Goal: Transaction & Acquisition: Book appointment/travel/reservation

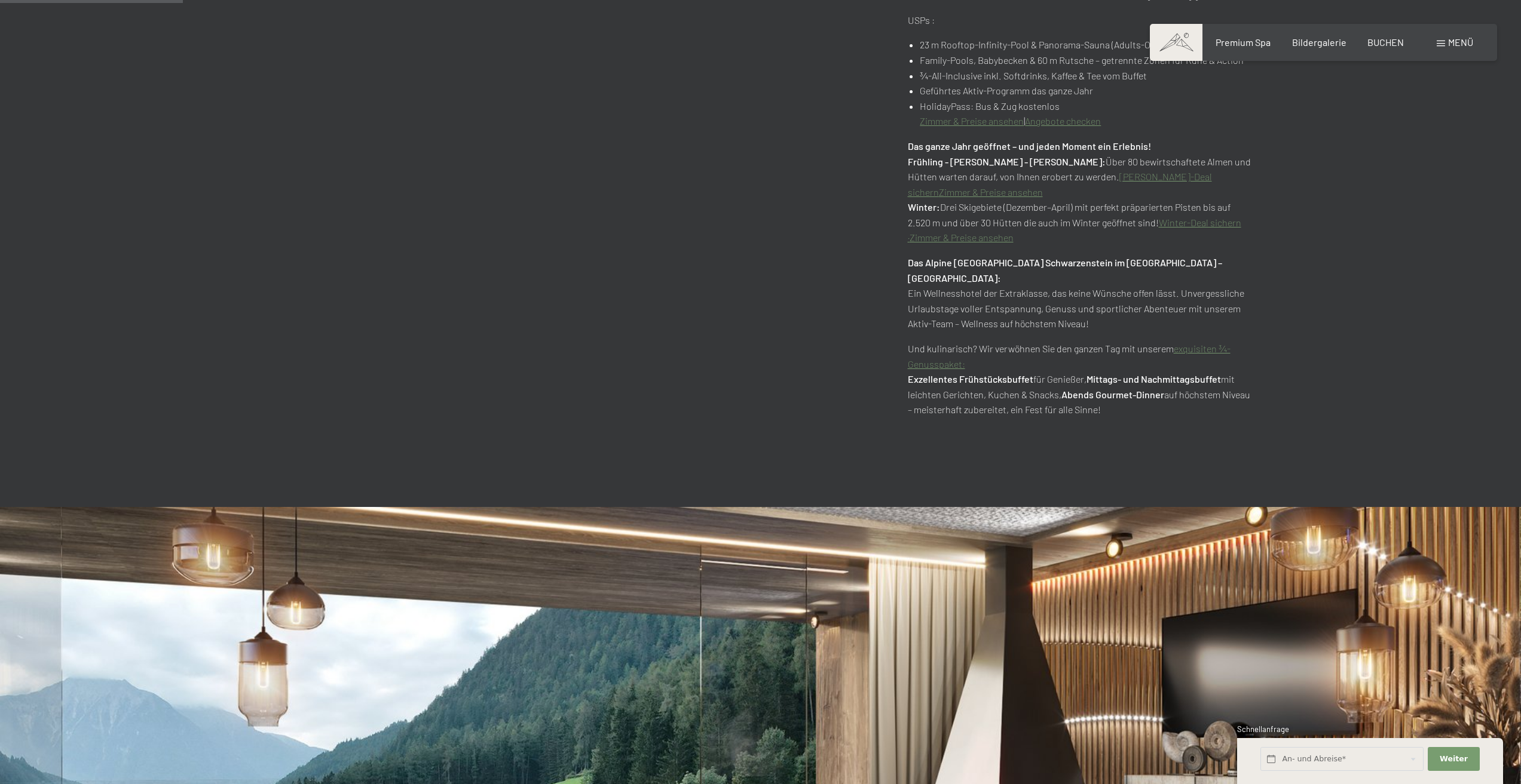
scroll to position [1015, 0]
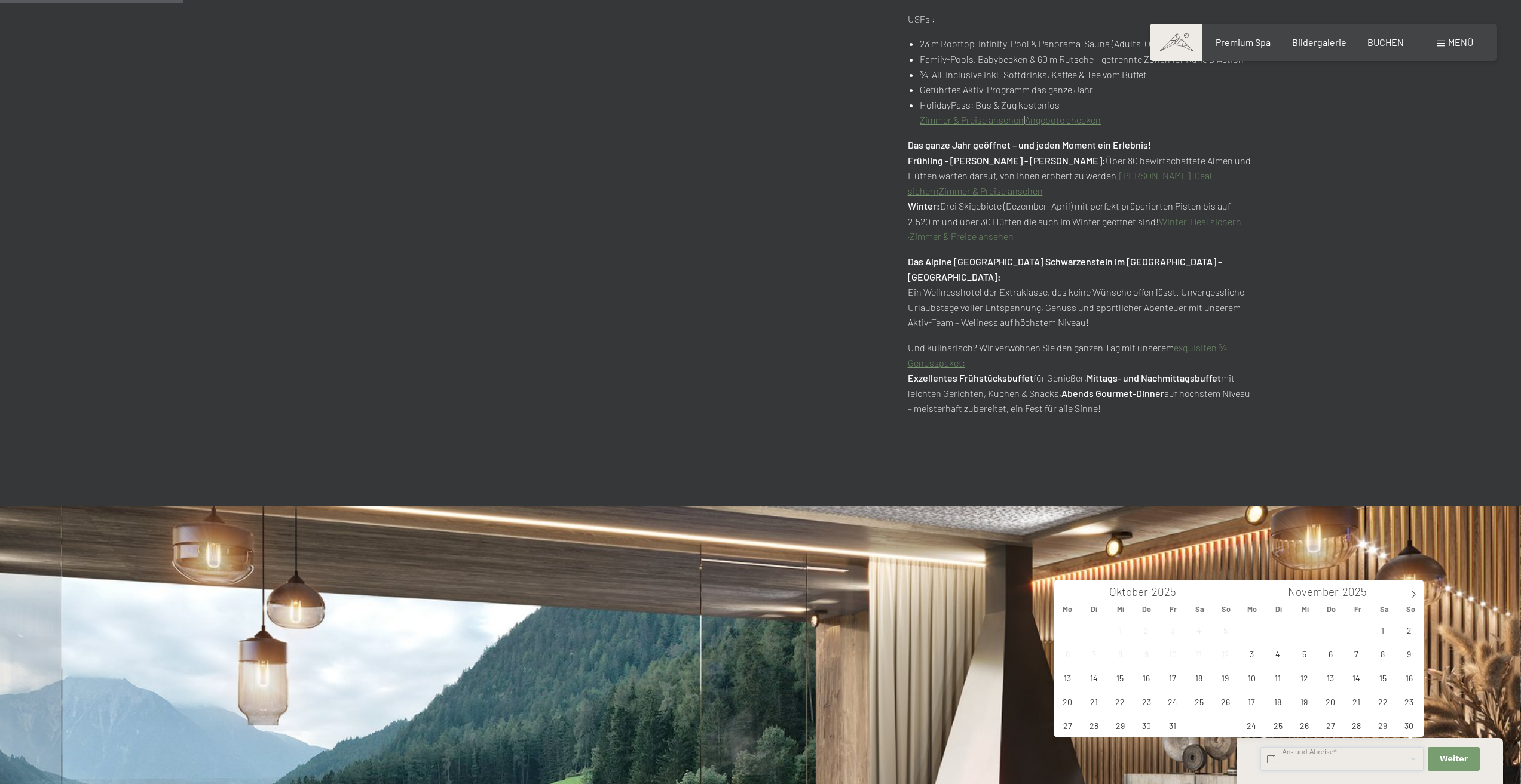
click at [1370, 763] on input "text" at bounding box center [1342, 759] width 163 height 24
click at [1413, 591] on icon at bounding box center [1413, 594] width 9 height 9
click at [1382, 680] on span "20" at bounding box center [1383, 678] width 24 height 24
click at [1297, 705] on span "24" at bounding box center [1305, 701] width 24 height 24
type input "[DATE] - [DATE]"
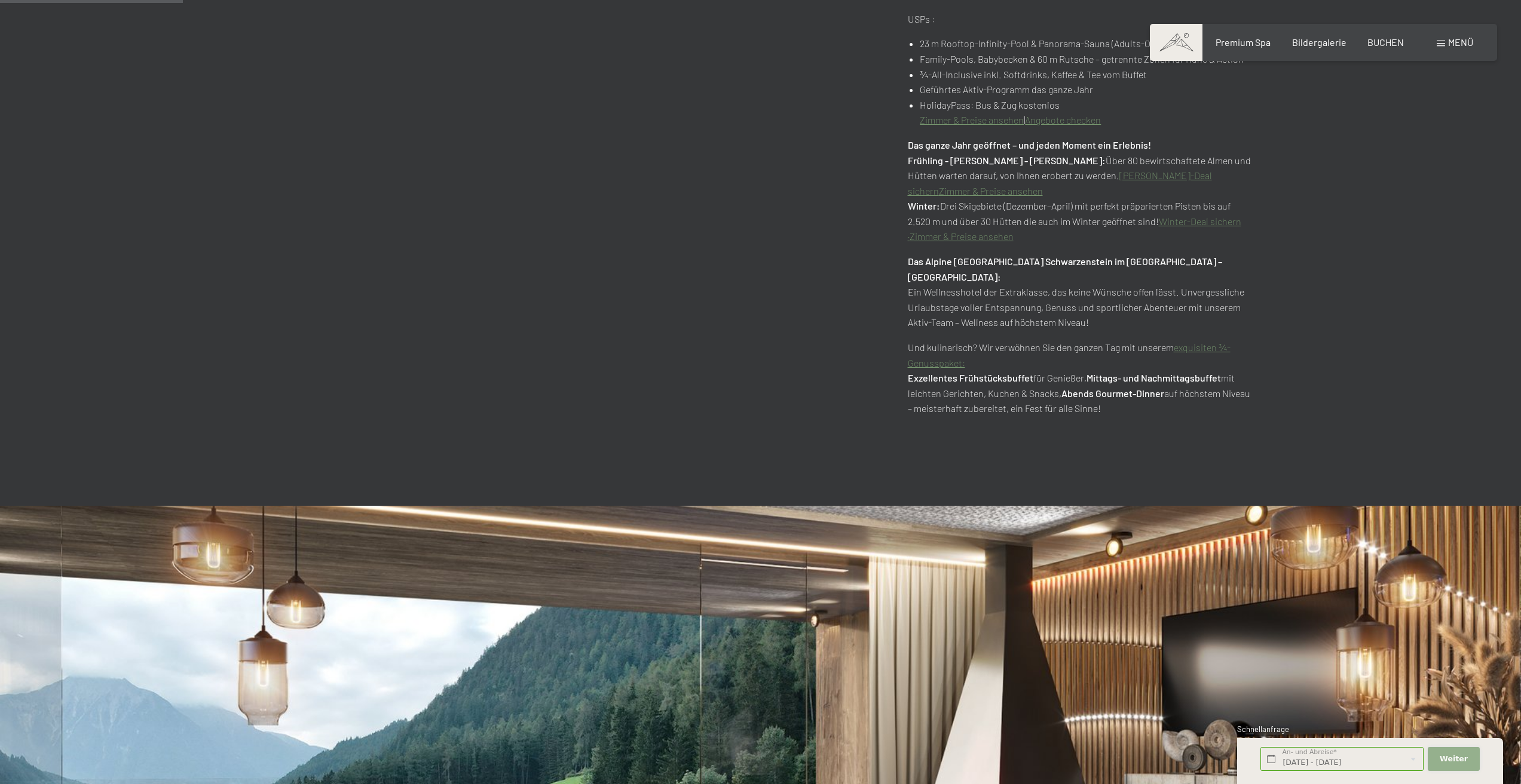
click at [1460, 759] on span "Weiter" at bounding box center [1454, 760] width 28 height 11
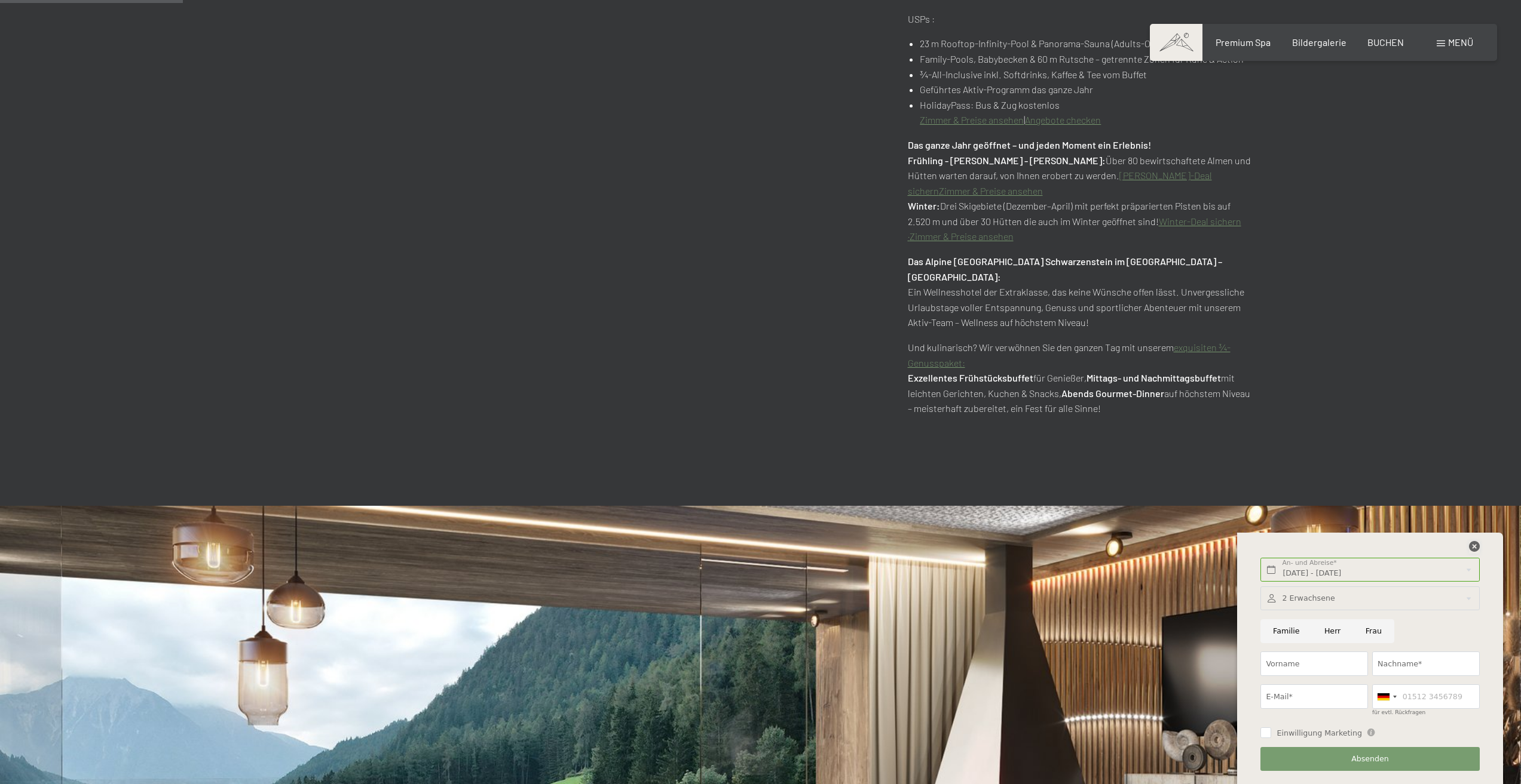
click at [1475, 548] on icon at bounding box center [1475, 547] width 11 height 11
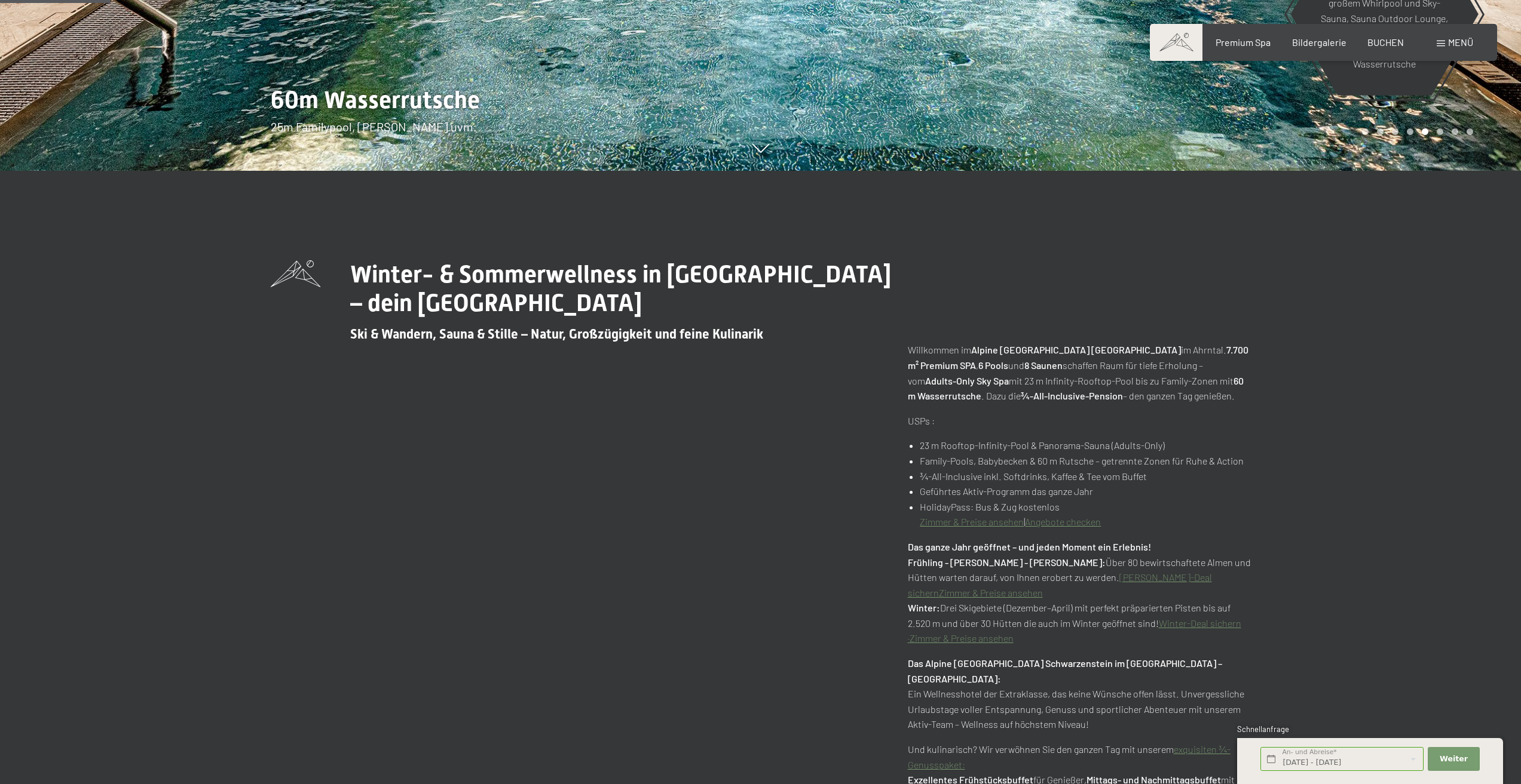
scroll to position [598, 0]
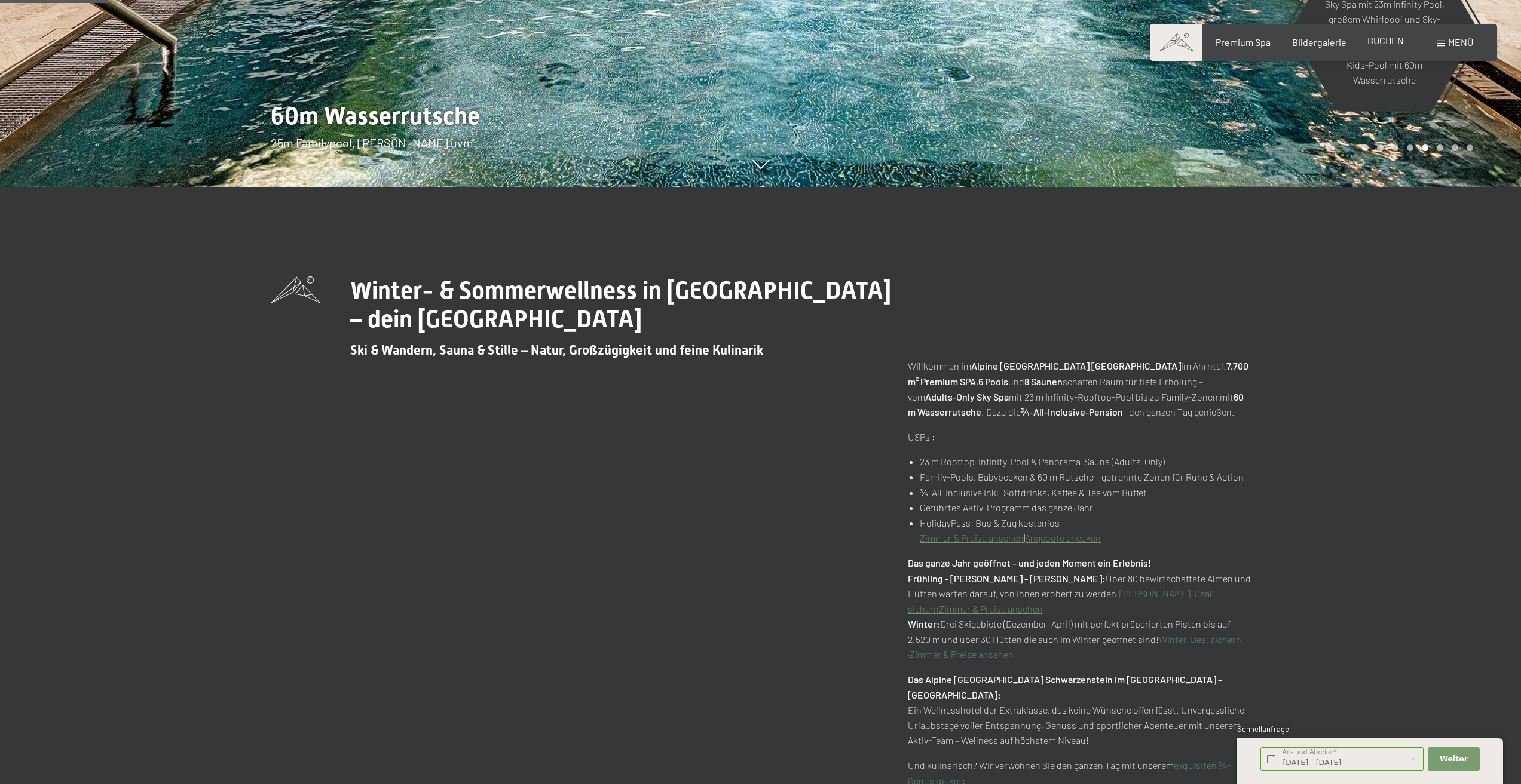
click at [1383, 46] on div "BUCHEN" at bounding box center [1386, 40] width 36 height 13
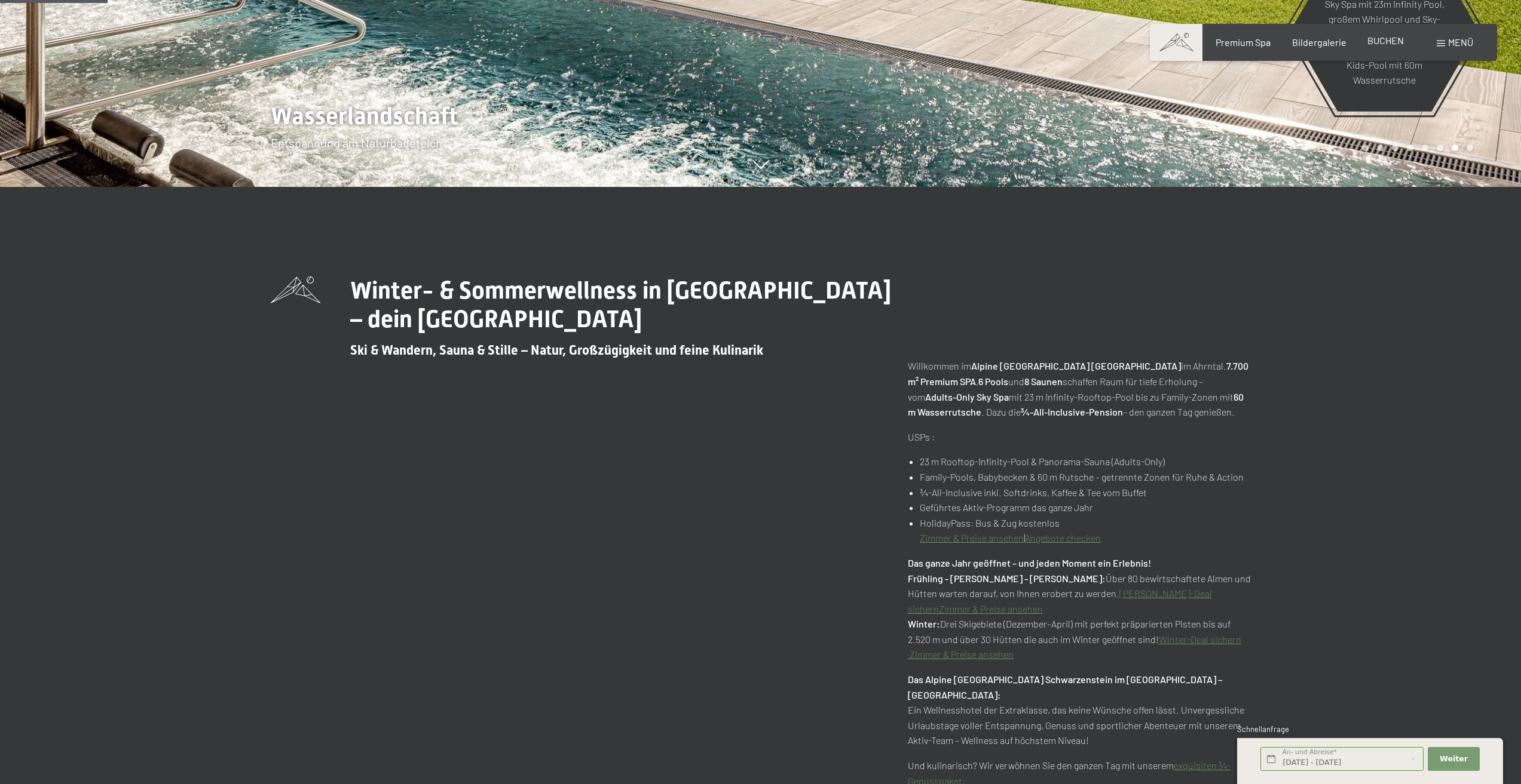
click at [1380, 41] on span "BUCHEN" at bounding box center [1386, 40] width 36 height 11
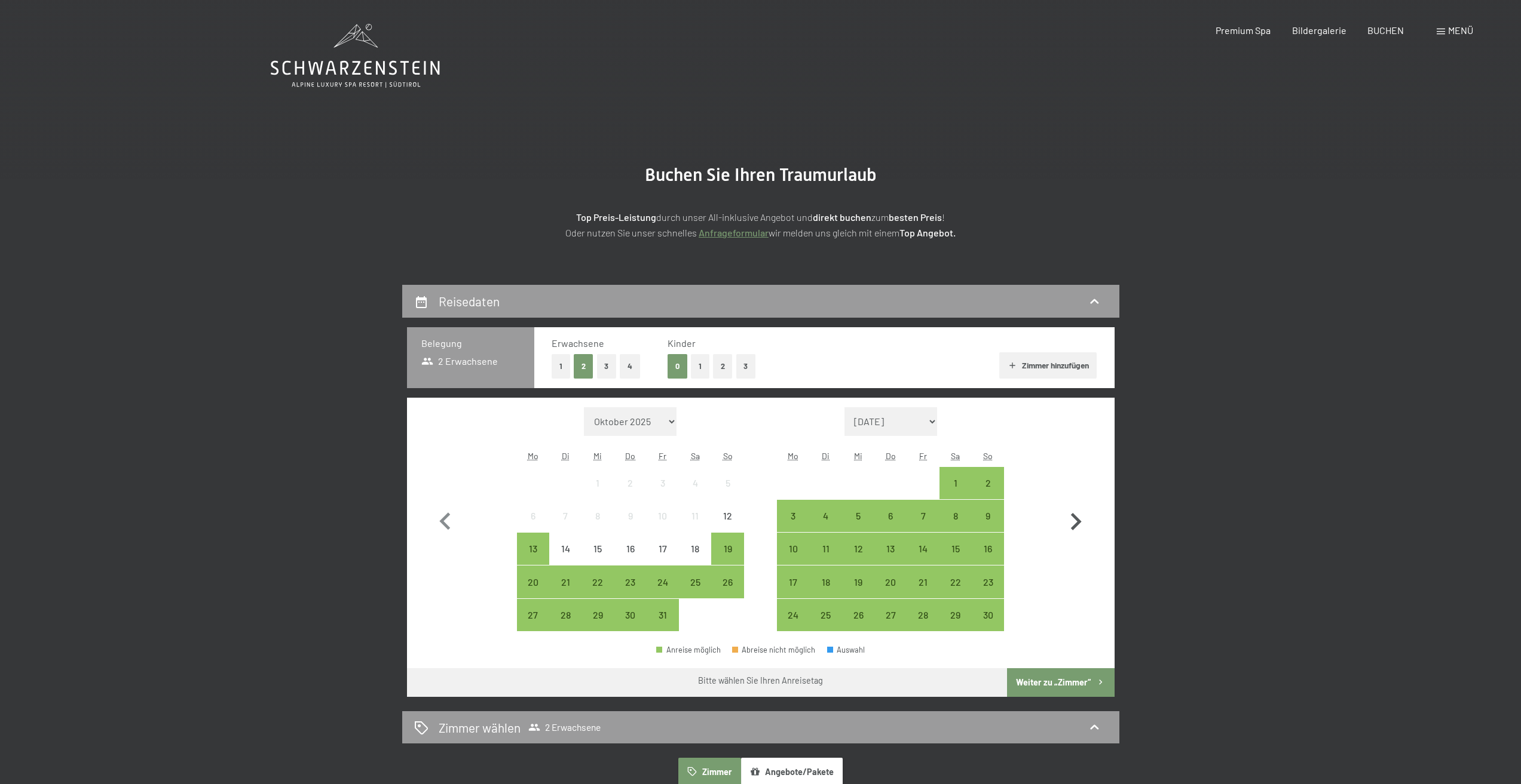
click at [1069, 523] on icon "button" at bounding box center [1076, 522] width 35 height 35
select select "2025-11-01"
select select "2025-12-01"
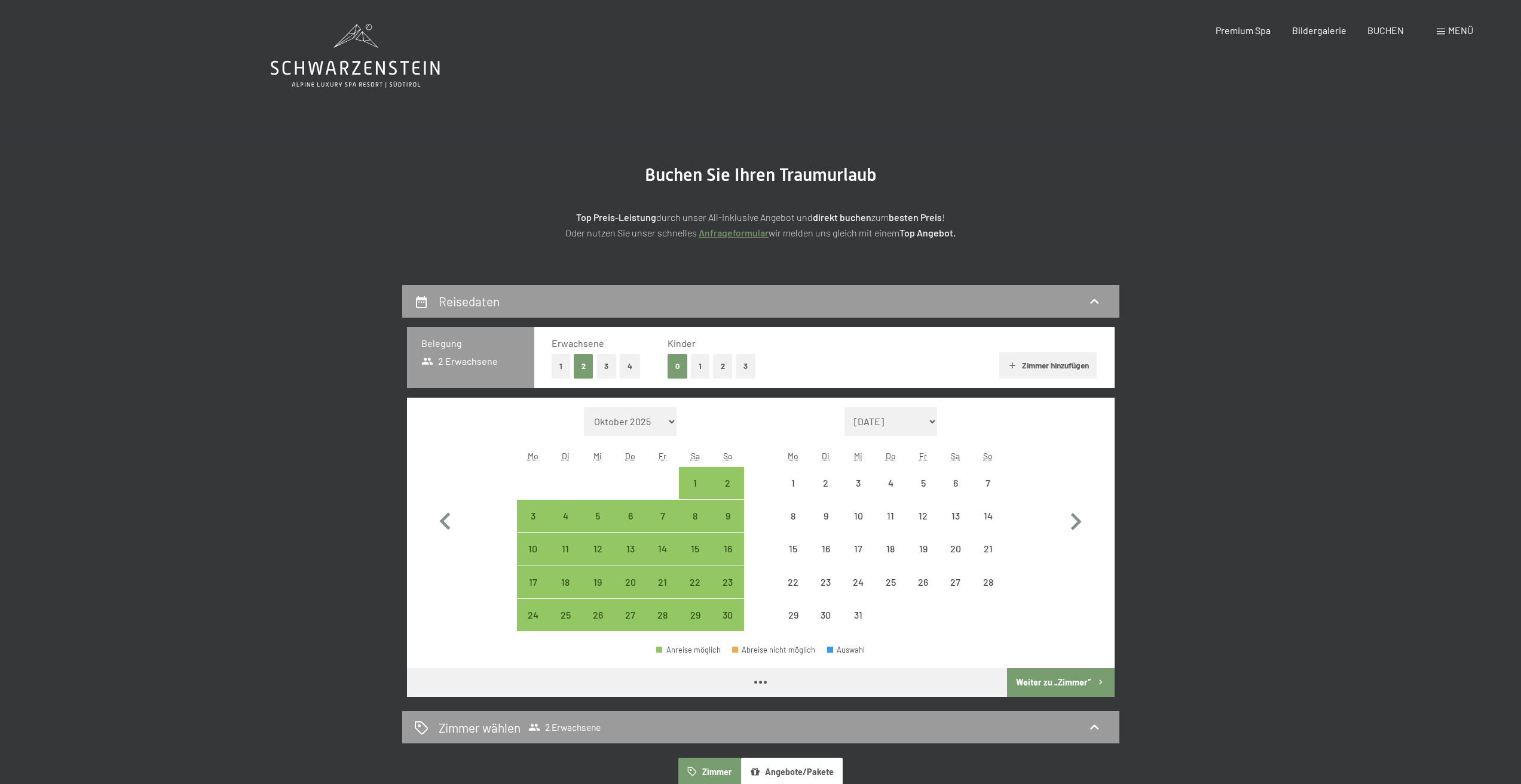
select select "2025-11-01"
select select "2025-12-01"
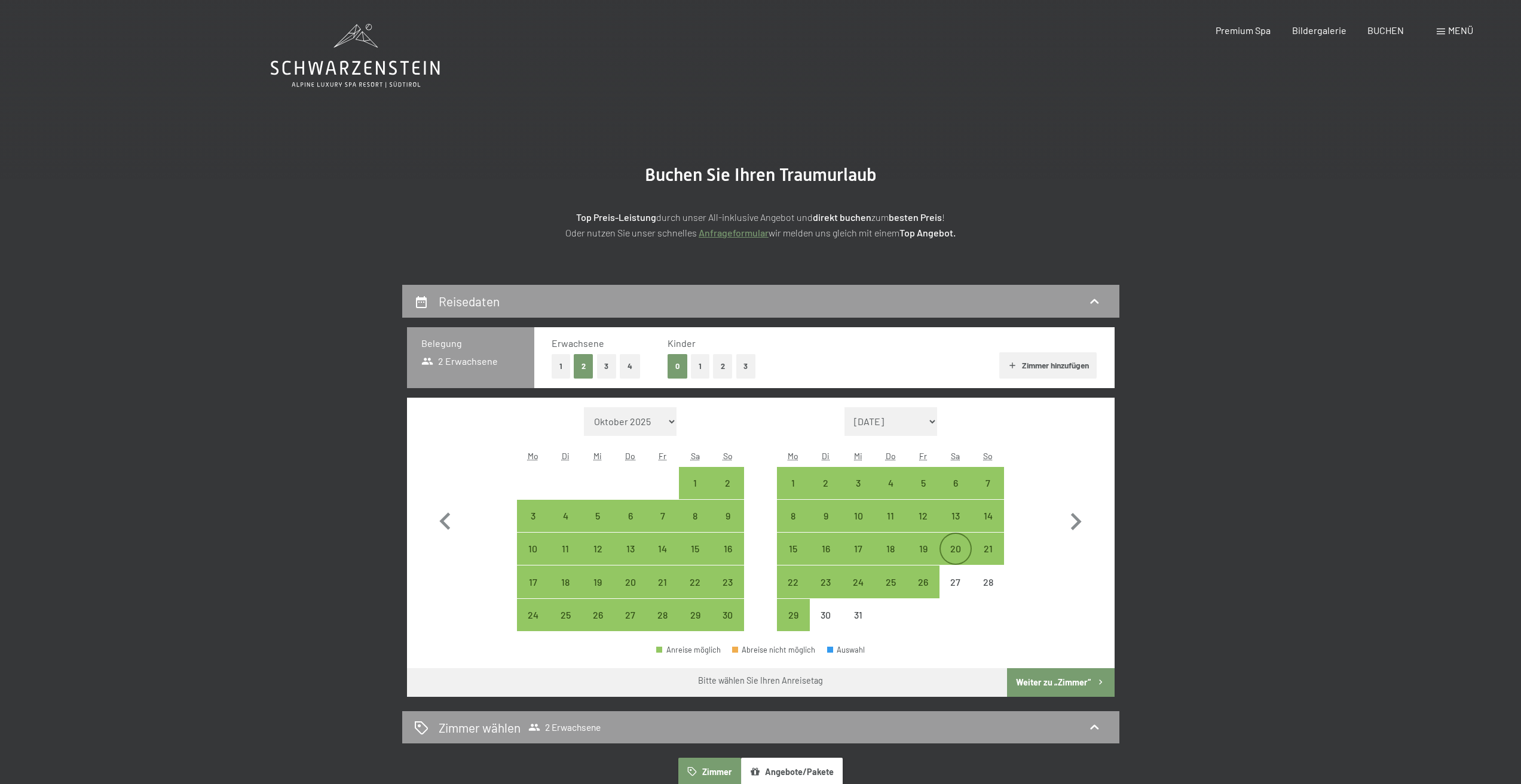
click at [954, 541] on div "20" at bounding box center [955, 549] width 30 height 30
select select "2025-11-01"
select select "2025-12-01"
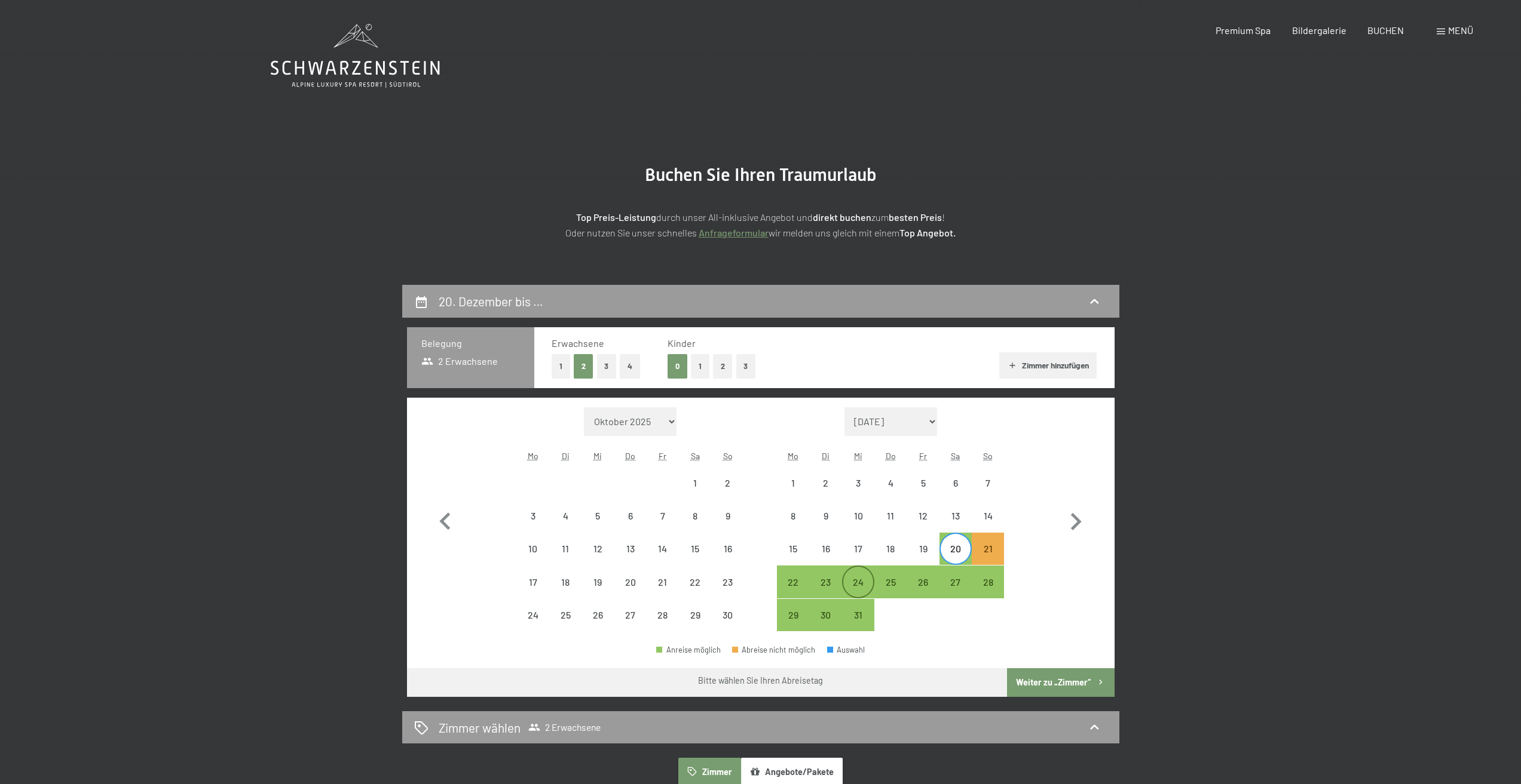
drag, startPoint x: 824, startPoint y: 581, endPoint x: 855, endPoint y: 594, distance: 33.6
click at [825, 581] on div "23" at bounding box center [826, 592] width 30 height 30
select select "2025-11-01"
select select "2025-12-01"
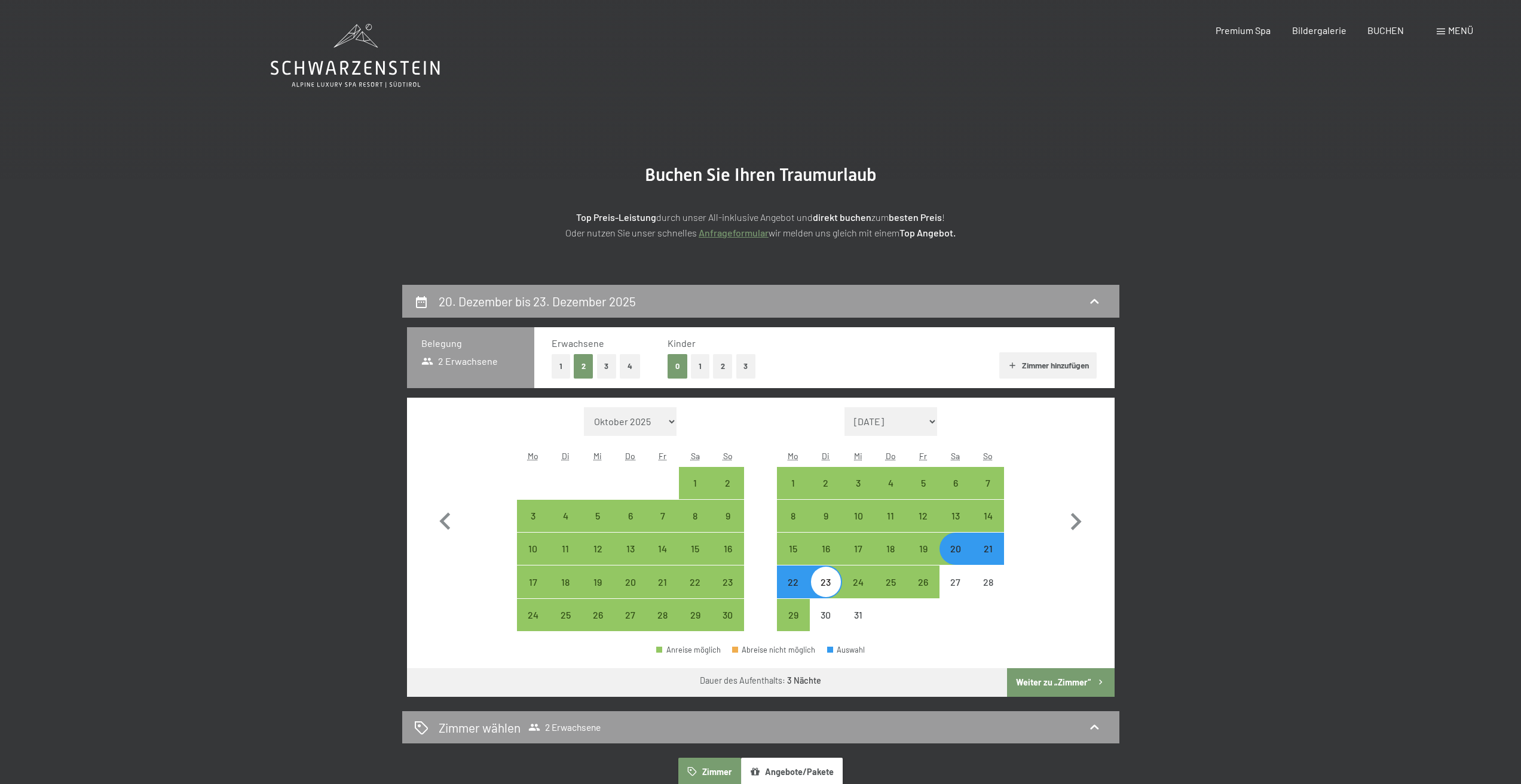
click at [1065, 682] on button "Weiter zu „Zimmer“" at bounding box center [1061, 683] width 107 height 28
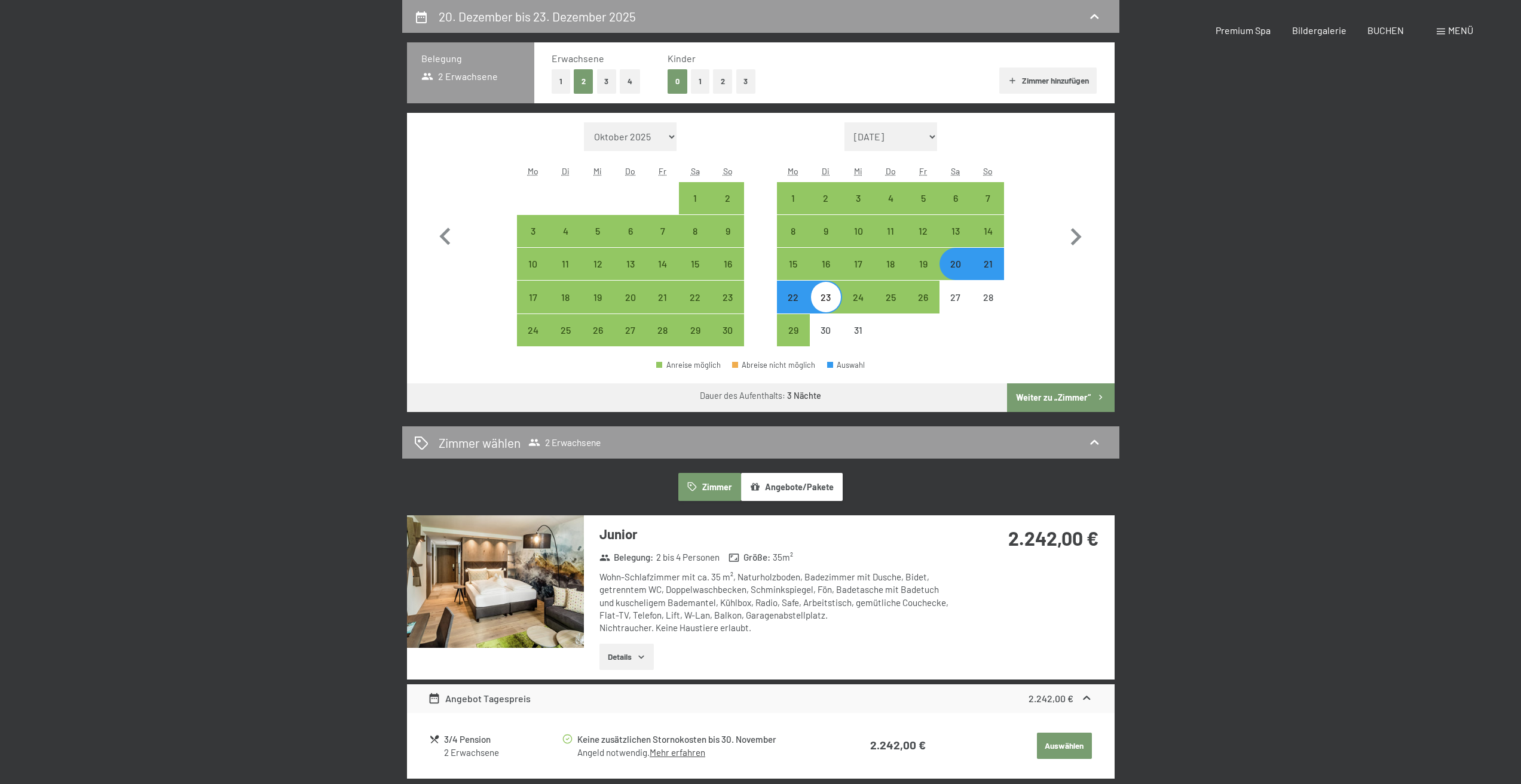
select select "2025-11-01"
select select "2025-12-01"
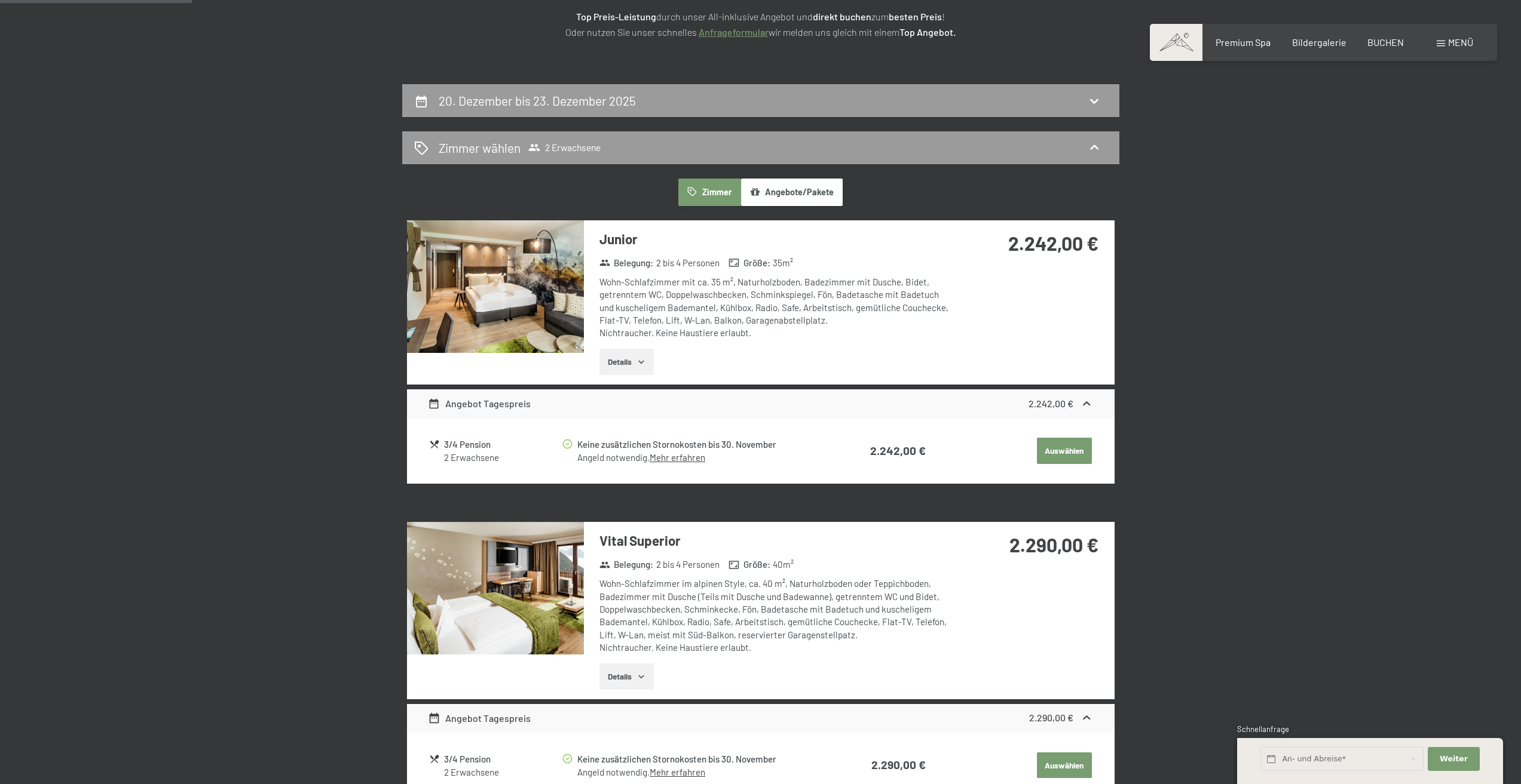
scroll to position [165, 0]
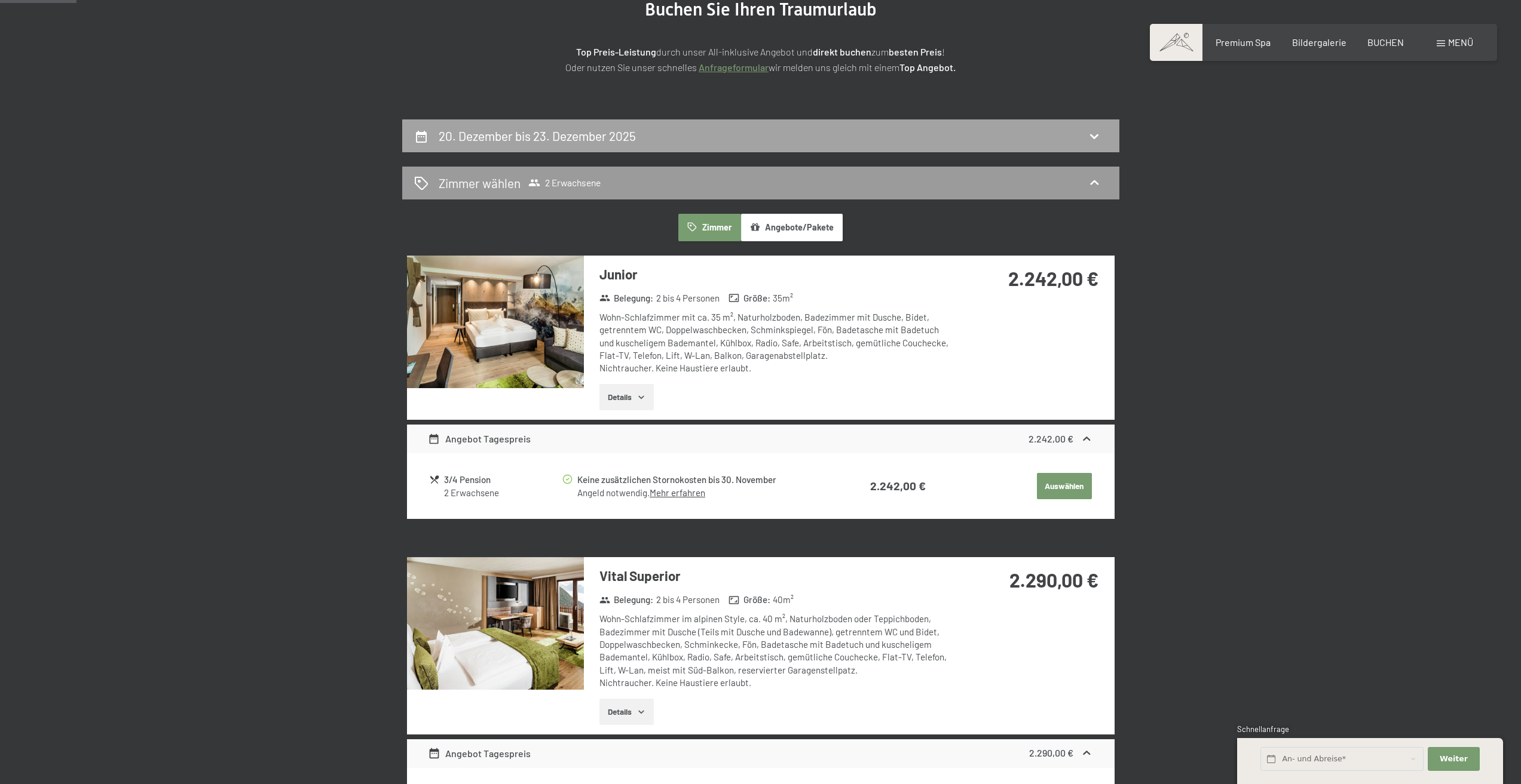
click at [1025, 136] on div "20. Dezember bis 23. Dezember 2025" at bounding box center [760, 136] width 693 height 17
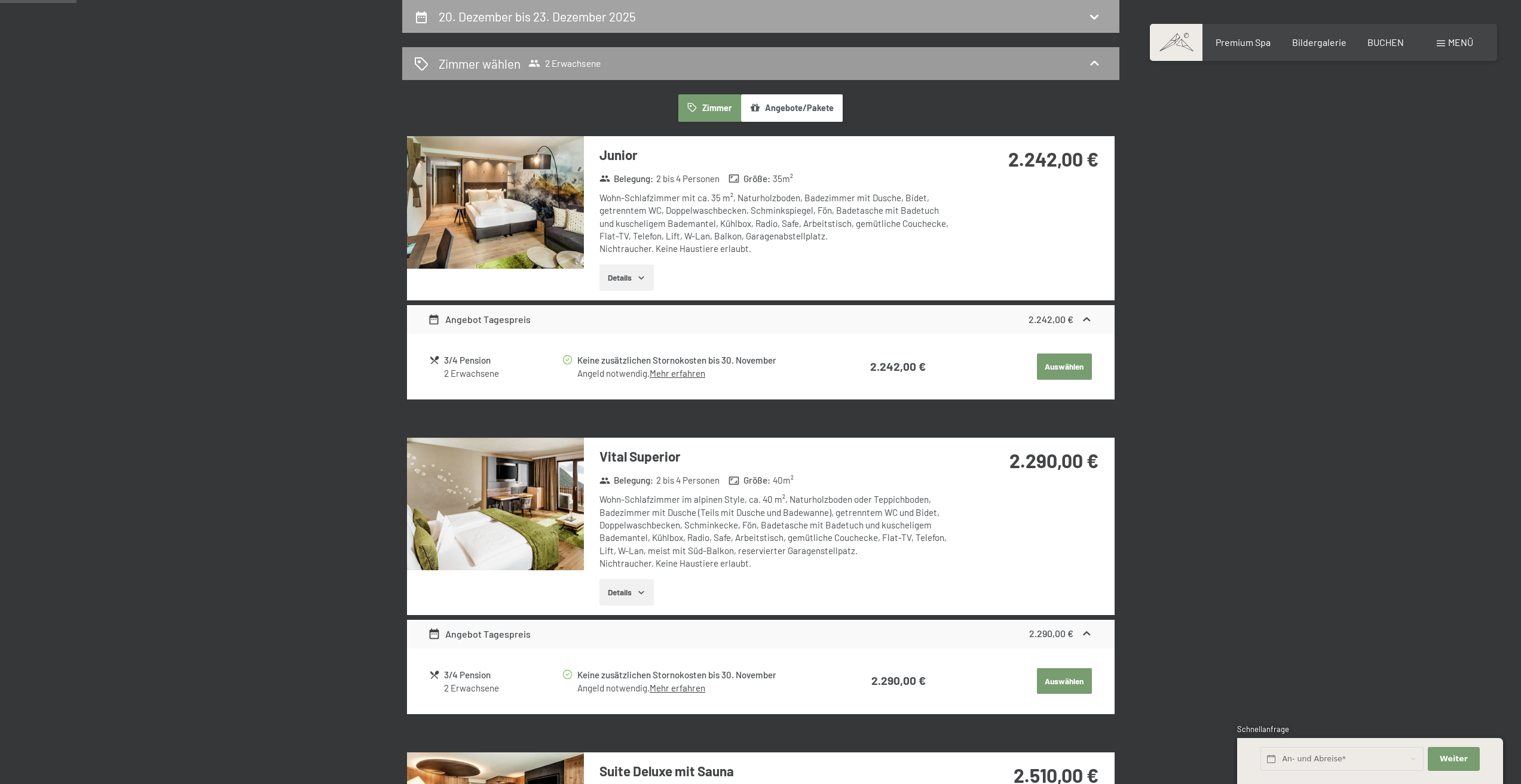
select select "2025-11-01"
select select "2025-12-01"
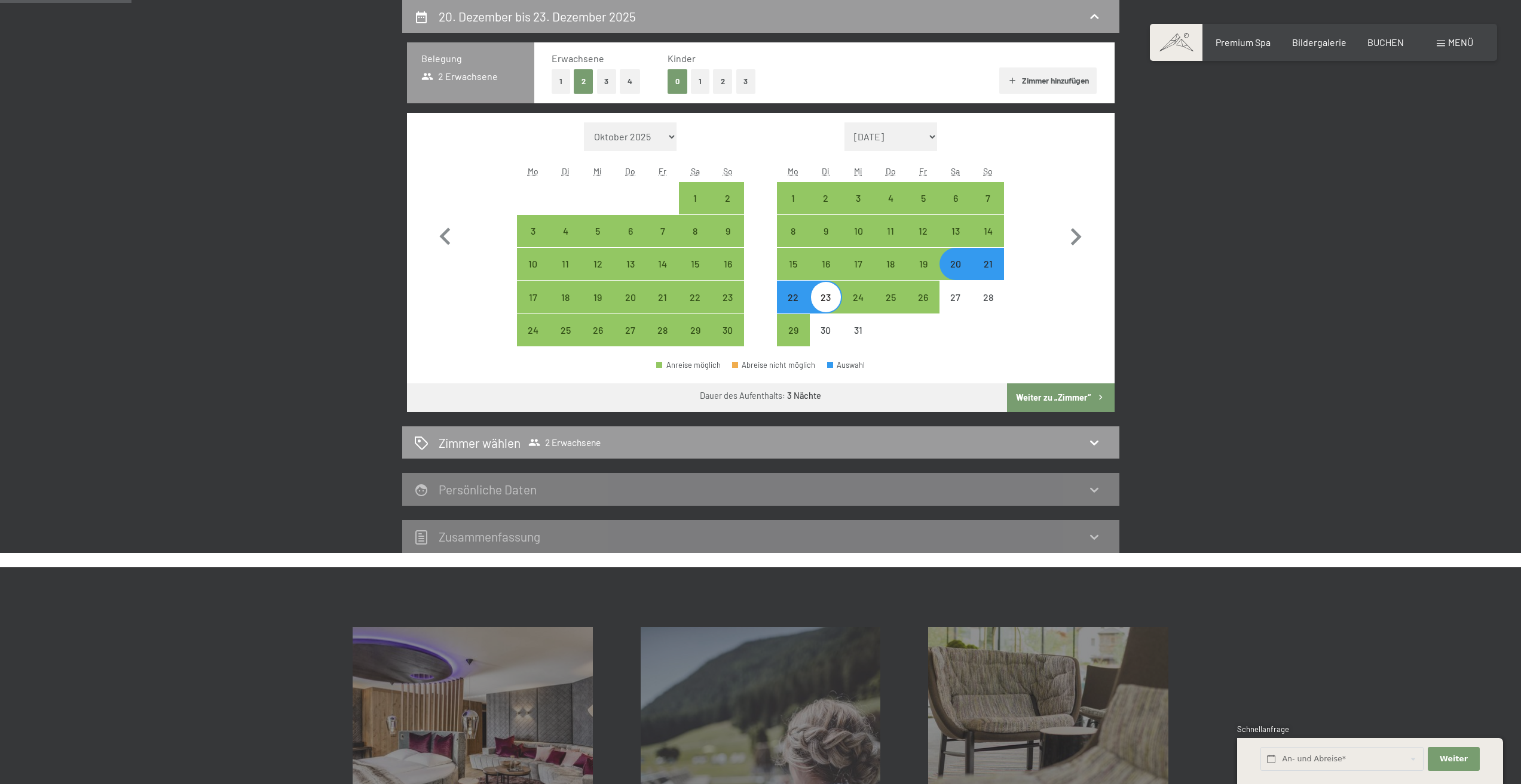
click at [958, 264] on div "20" at bounding box center [955, 274] width 30 height 30
select select "2025-11-01"
select select "2025-12-01"
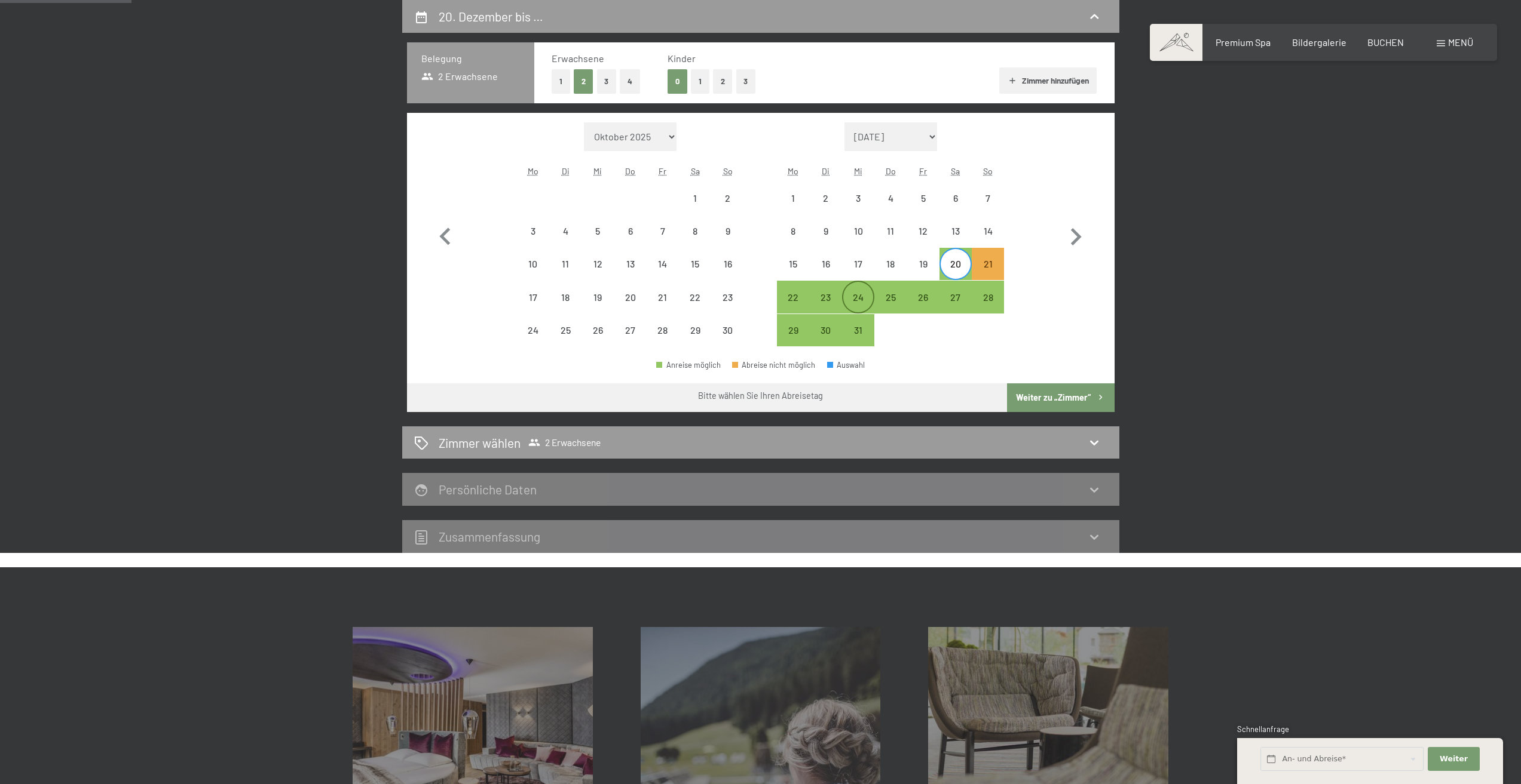
click at [860, 293] on div "24" at bounding box center [858, 307] width 30 height 30
select select "2025-11-01"
select select "2025-12-01"
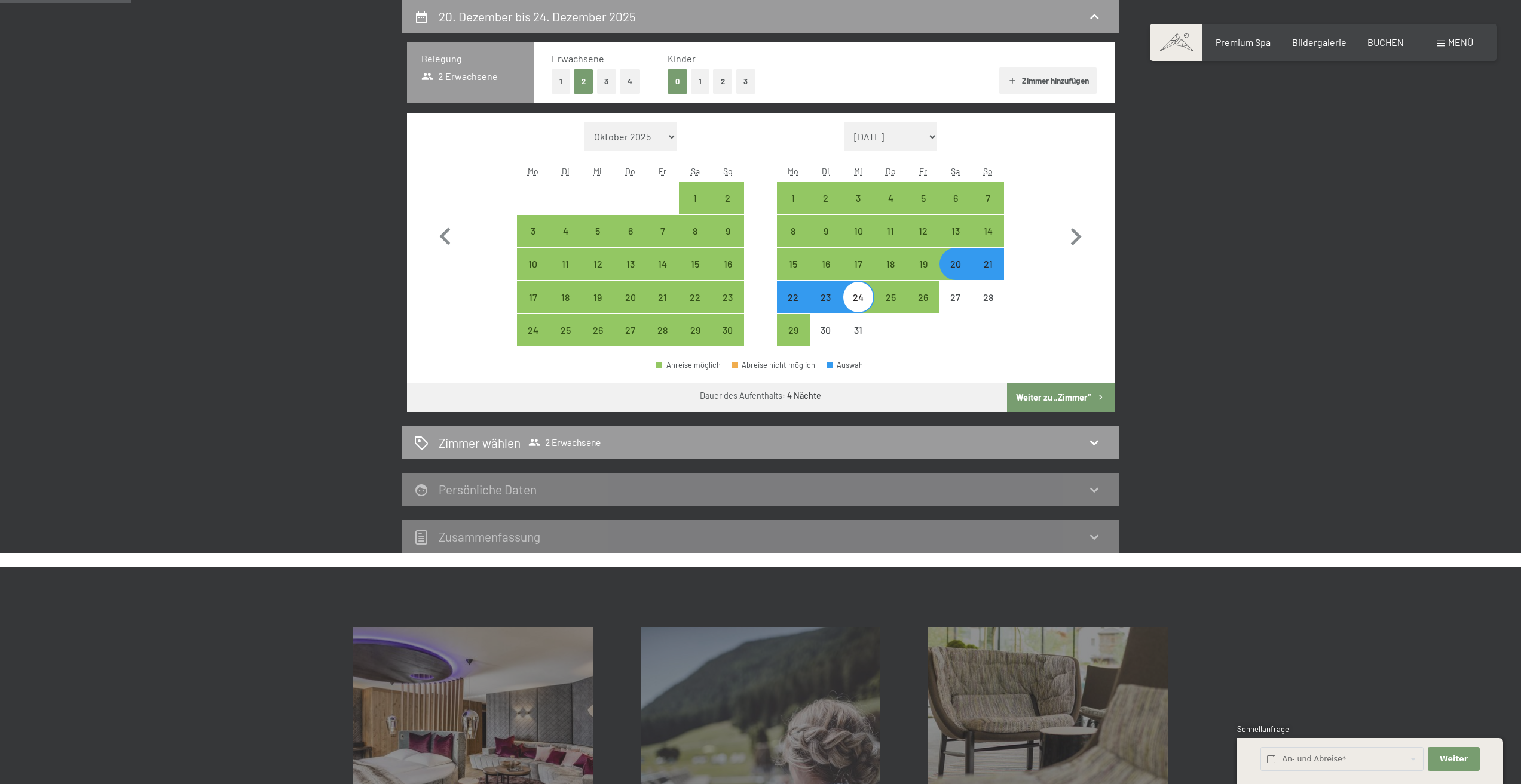
click at [1042, 391] on button "Weiter zu „Zimmer“" at bounding box center [1061, 398] width 107 height 28
select select "2025-11-01"
select select "2025-12-01"
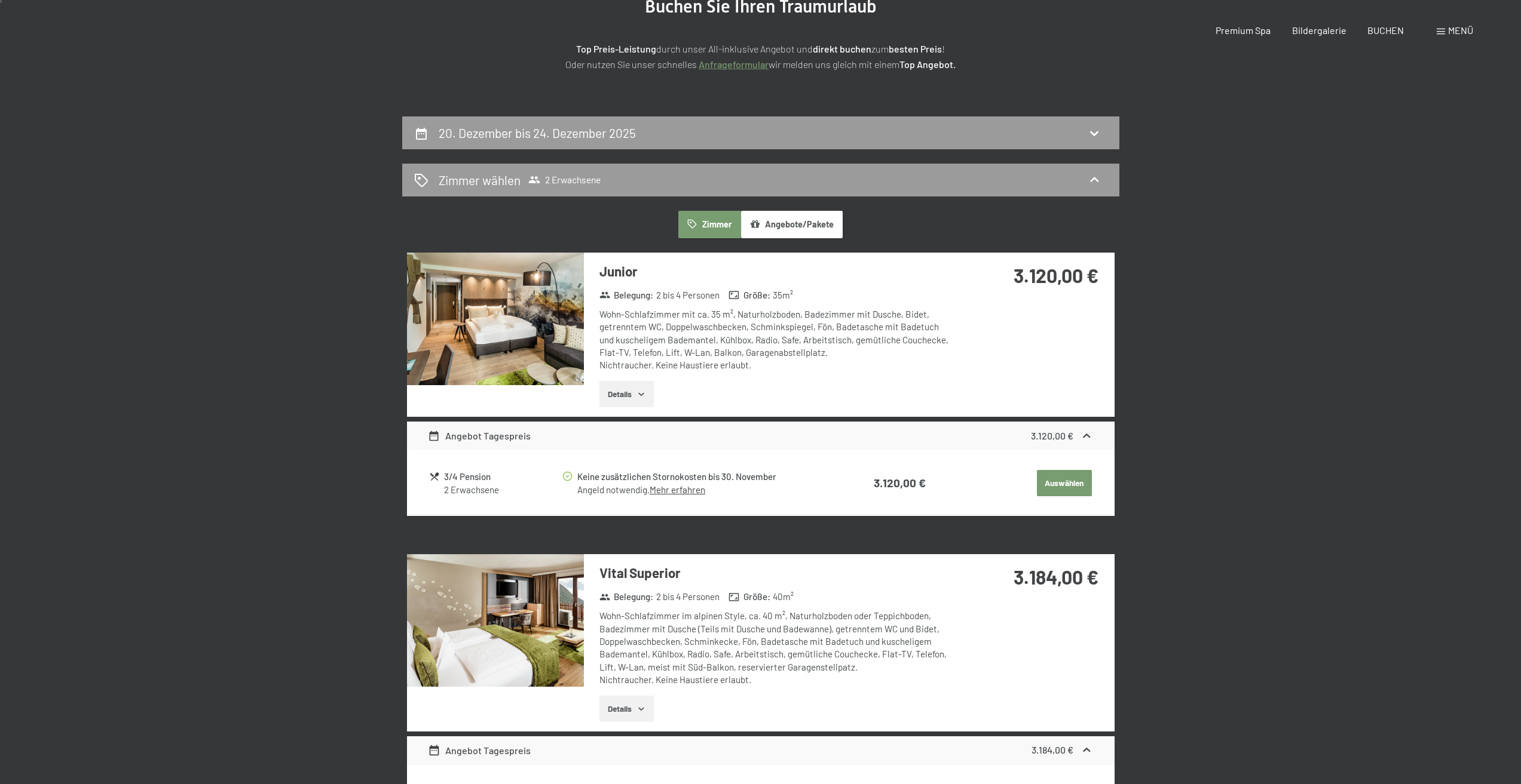
scroll to position [0, 0]
